Goal: Contribute content: Add original content to the website for others to see

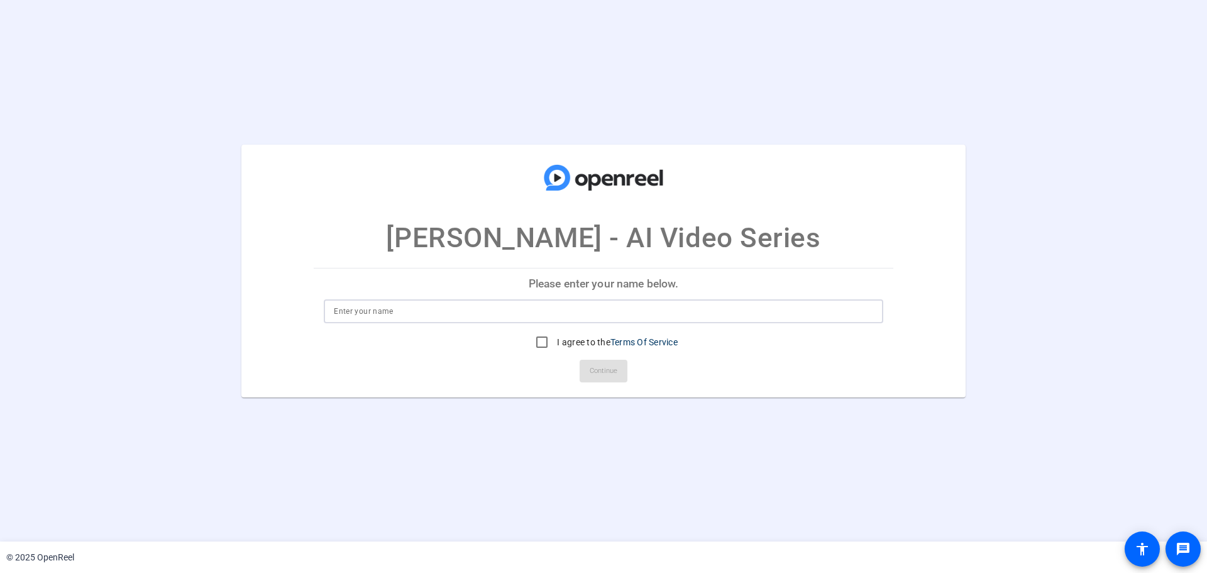
click at [576, 307] on input at bounding box center [603, 311] width 539 height 15
type input "[PERSON_NAME]"
click at [532, 341] on input "I agree to the Terms Of Service" at bounding box center [541, 341] width 25 height 25
checkbox input "true"
click at [600, 368] on span "Continue" at bounding box center [604, 370] width 28 height 19
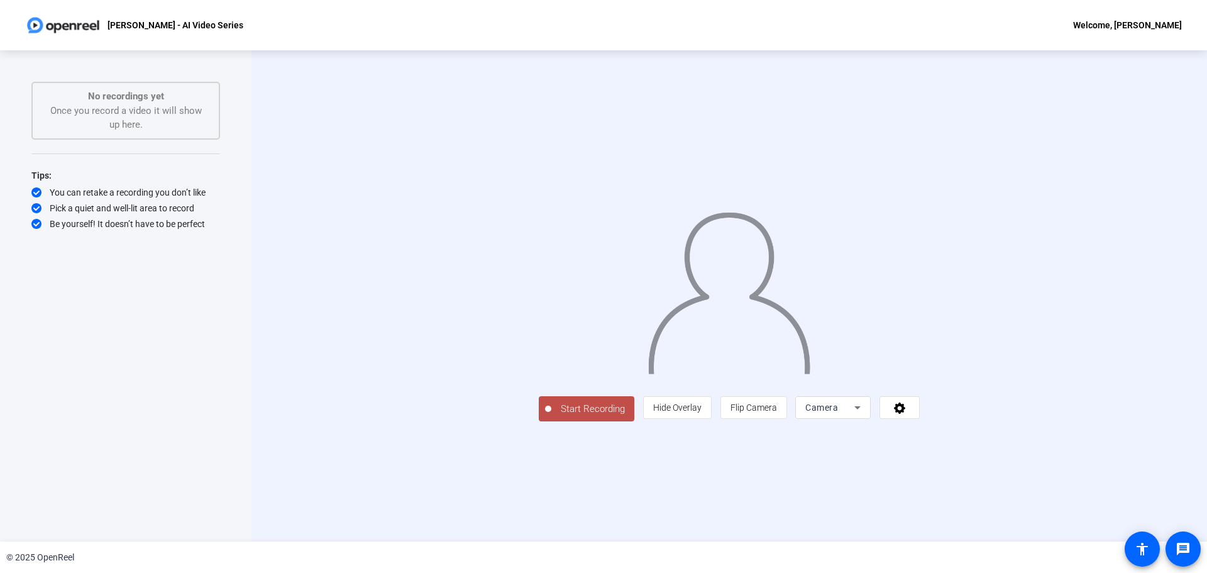
click at [854, 415] on div "Camera" at bounding box center [829, 407] width 49 height 15
click at [1049, 497] on div at bounding box center [603, 286] width 1207 height 573
click at [905, 414] on icon at bounding box center [899, 407] width 11 height 11
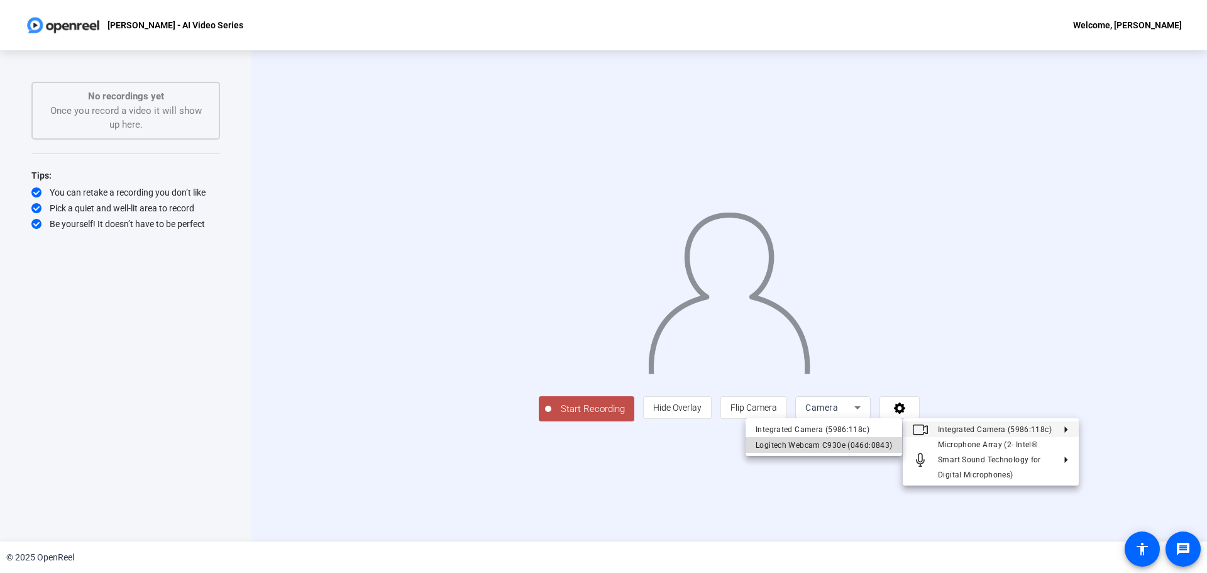
click at [847, 448] on div "Logitech Webcam C930e (046d:0843)" at bounding box center [824, 445] width 136 height 15
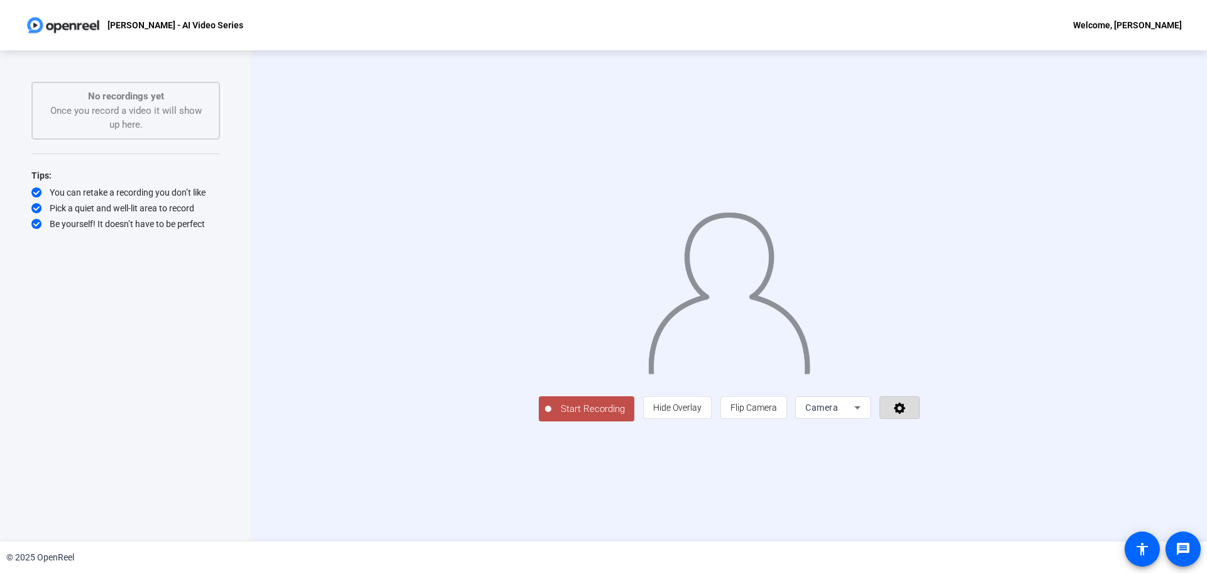
click at [907, 414] on icon at bounding box center [900, 407] width 14 height 13
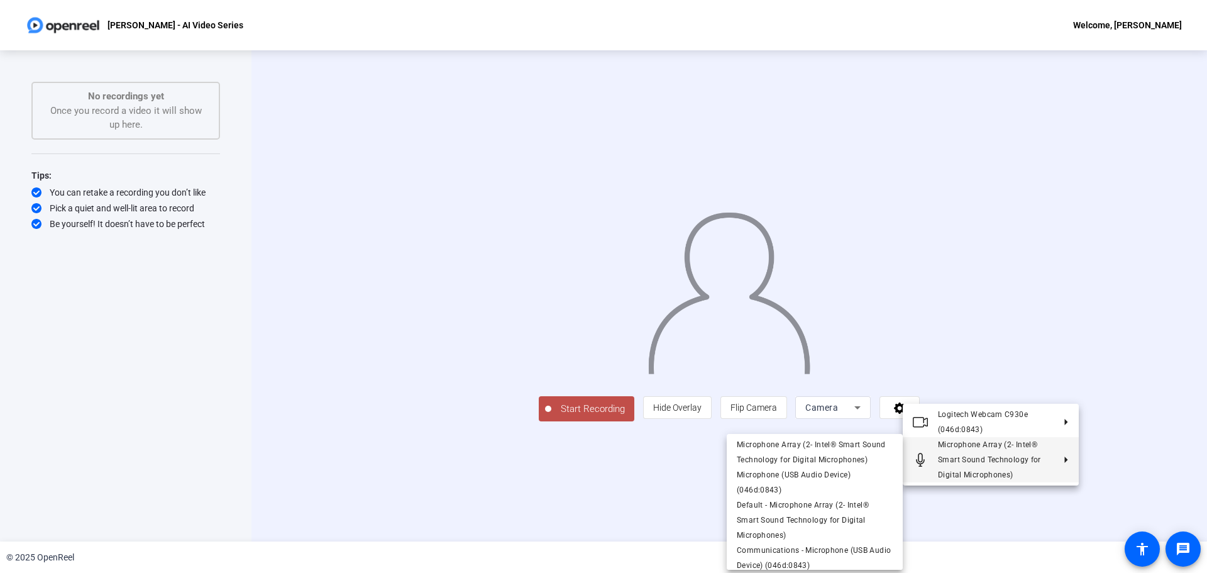
click at [650, 515] on div at bounding box center [603, 286] width 1207 height 573
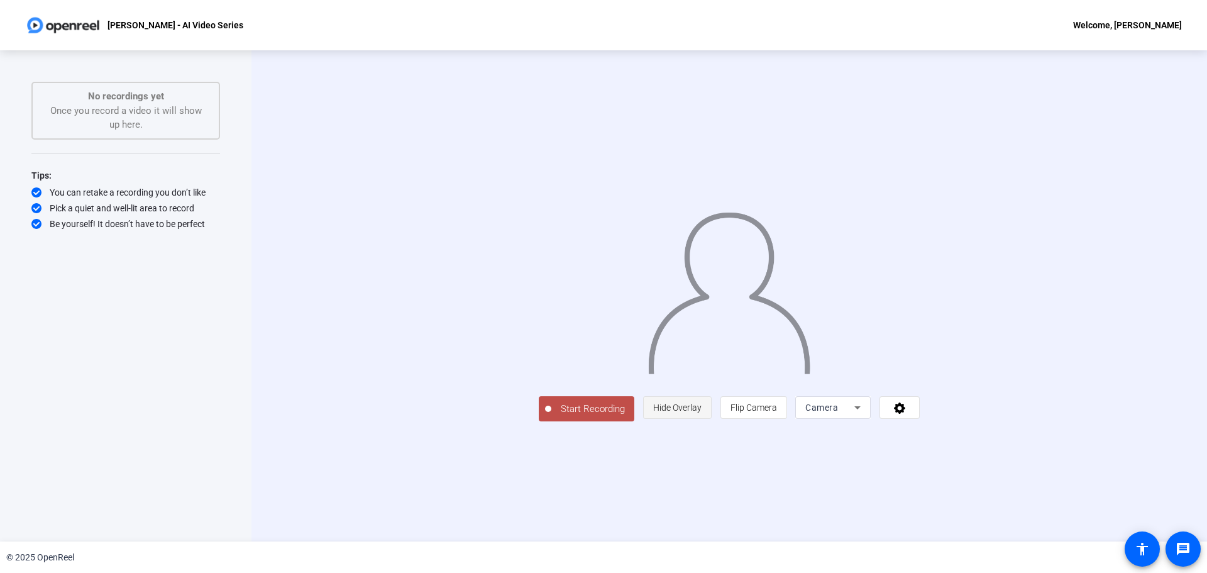
click at [702, 412] on span "Hide Overlay" at bounding box center [677, 407] width 48 height 10
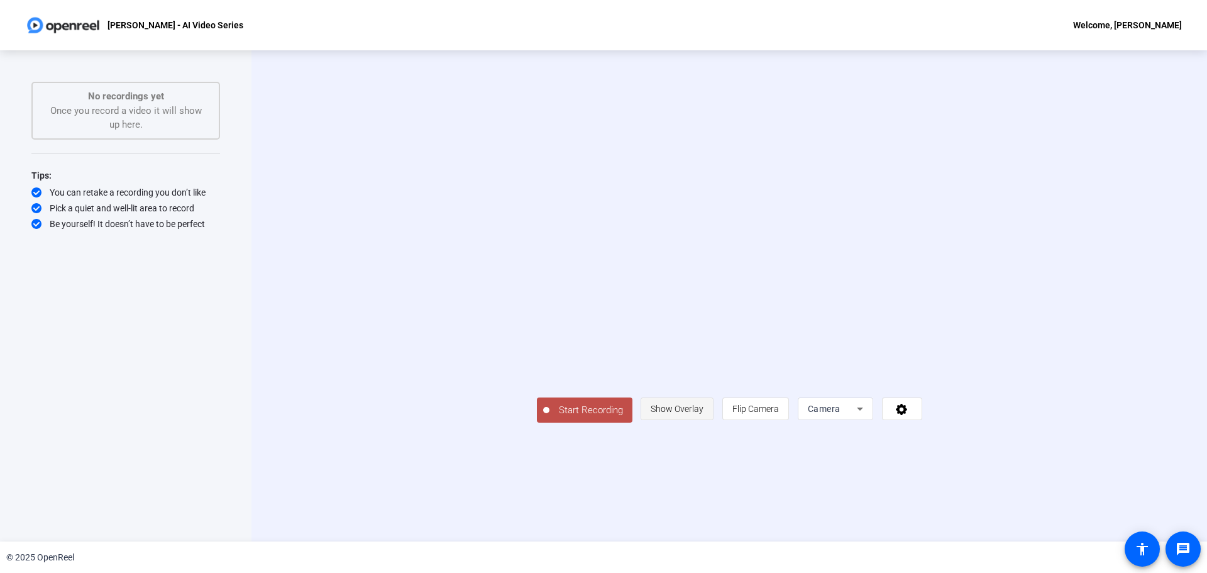
click at [703, 414] on span "Show Overlay" at bounding box center [677, 409] width 53 height 10
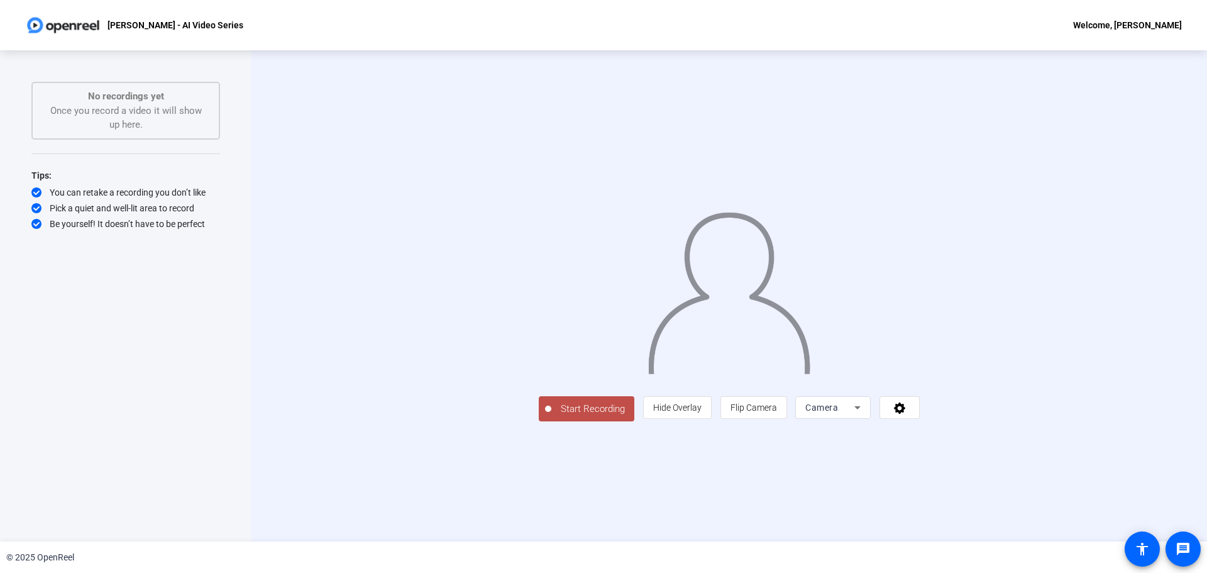
click at [1121, 328] on div "Start Recording person Hide Overlay flip Flip Camera Camera" at bounding box center [729, 295] width 812 height 251
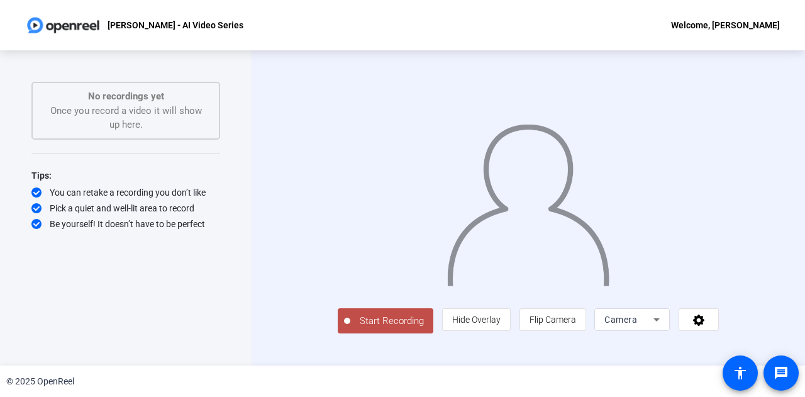
click at [663, 330] on div "Start Recording person Hide Overlay flip Flip Camera Camera" at bounding box center [528, 320] width 381 height 28
click at [659, 331] on div "Camera" at bounding box center [631, 319] width 55 height 23
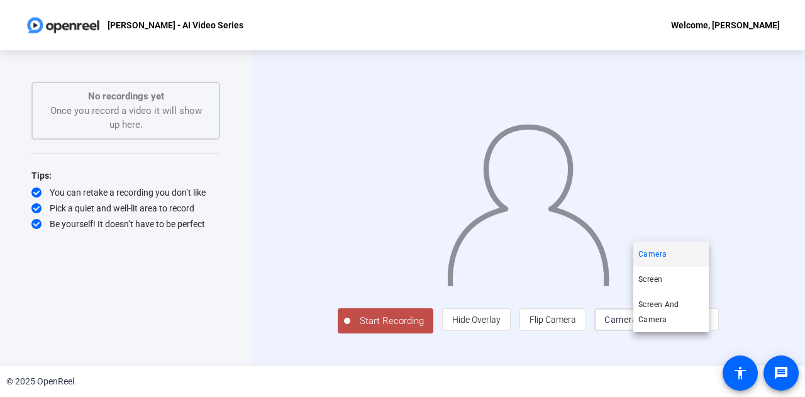
click at [744, 340] on div at bounding box center [402, 198] width 805 height 397
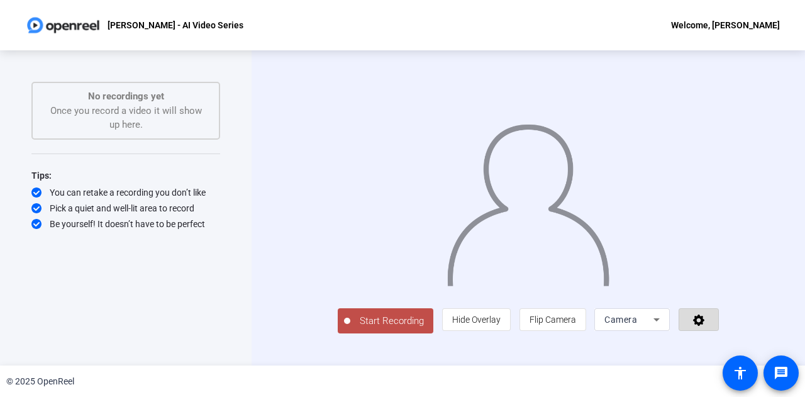
click at [718, 334] on span at bounding box center [698, 319] width 39 height 30
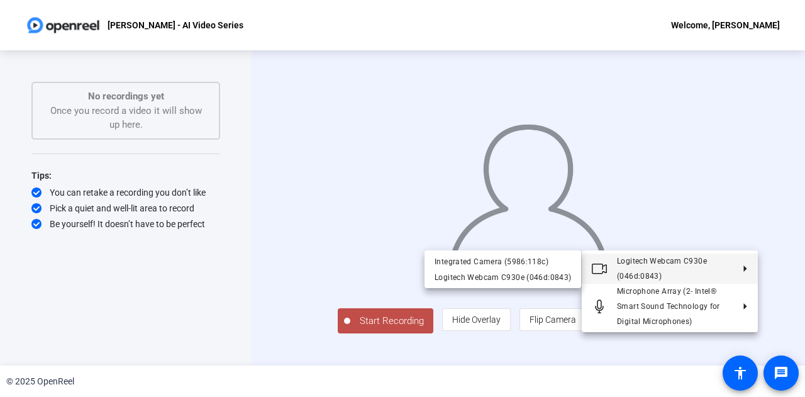
click at [646, 264] on span "Logitech Webcam C930e (046d:0843)" at bounding box center [662, 268] width 90 height 24
click at [545, 265] on div "Integrated Camera (5986:118c)" at bounding box center [502, 261] width 136 height 15
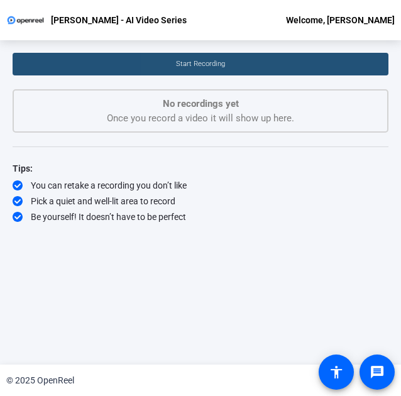
click at [185, 68] on span "Start Recording" at bounding box center [200, 64] width 49 height 8
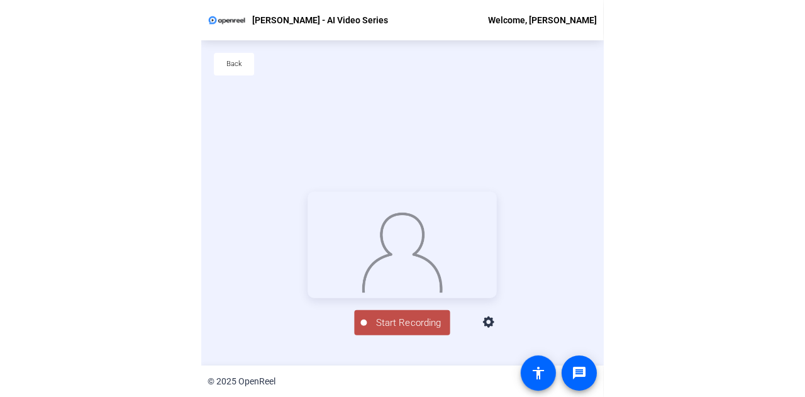
scroll to position [60, 0]
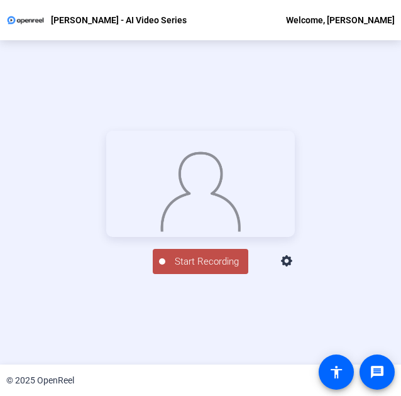
click at [173, 269] on span "Start Recording" at bounding box center [206, 262] width 83 height 14
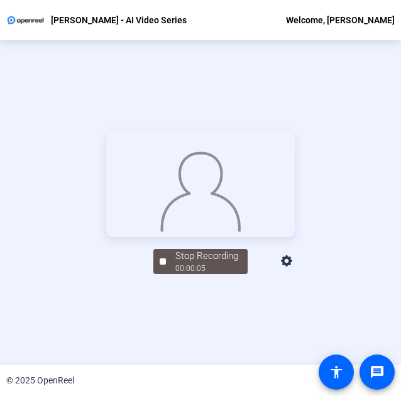
click at [166, 275] on span "Stop Recording 00:00:05" at bounding box center [207, 262] width 82 height 26
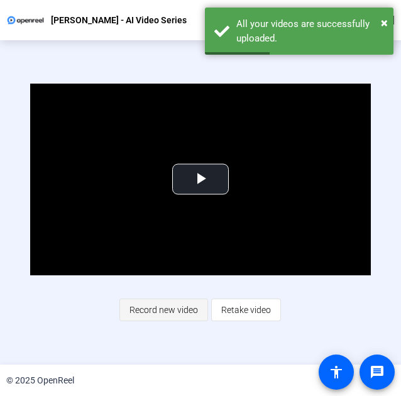
click at [172, 314] on span "Record new video" at bounding box center [163, 310] width 69 height 24
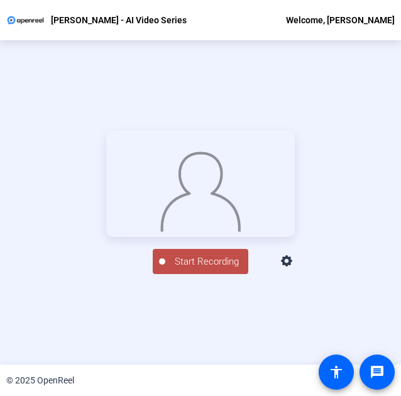
click at [177, 269] on span "Start Recording" at bounding box center [206, 262] width 83 height 14
click at [194, 263] on div "Stop Recording" at bounding box center [206, 256] width 63 height 14
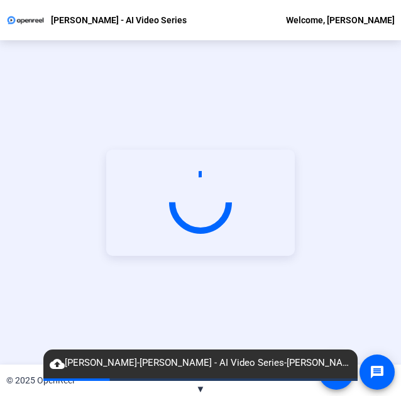
click at [210, 233] on div at bounding box center [200, 202] width 87 height 87
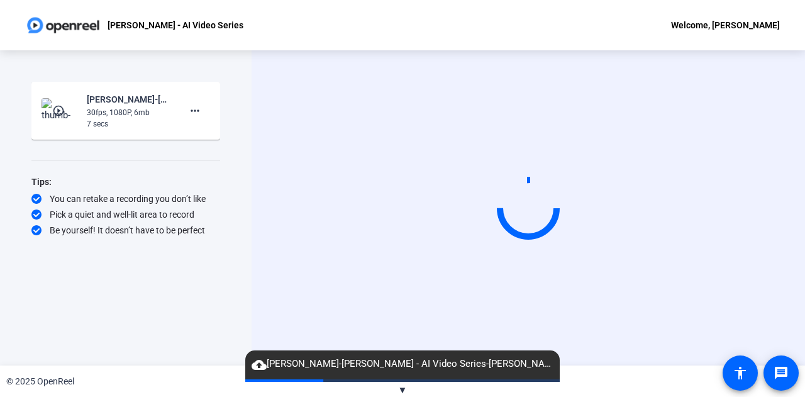
scroll to position [0, 0]
